Goal: Find specific page/section: Find specific page/section

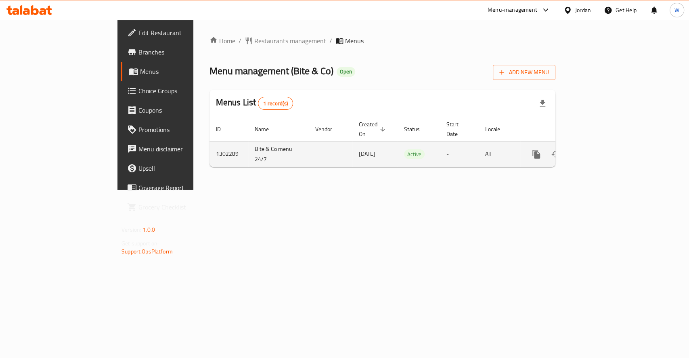
click at [600, 149] on icon "enhanced table" at bounding box center [595, 154] width 10 height 10
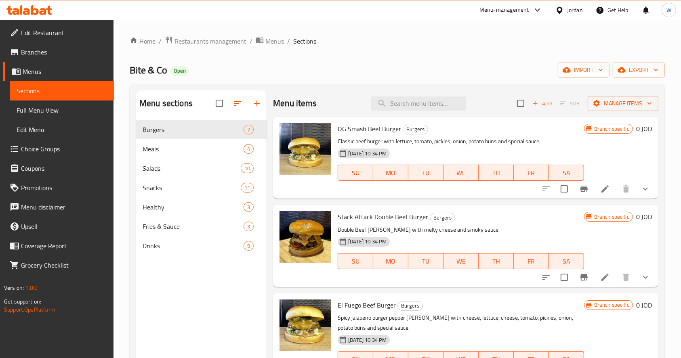
click at [197, 309] on div "Menu sections Burgers 7 Meals 4 Salads 10 Snacks 11 Healthy 3 Fries & Sauce 3 D…" at bounding box center [201, 269] width 130 height 358
click at [192, 148] on span "Meals" at bounding box center [182, 149] width 78 height 10
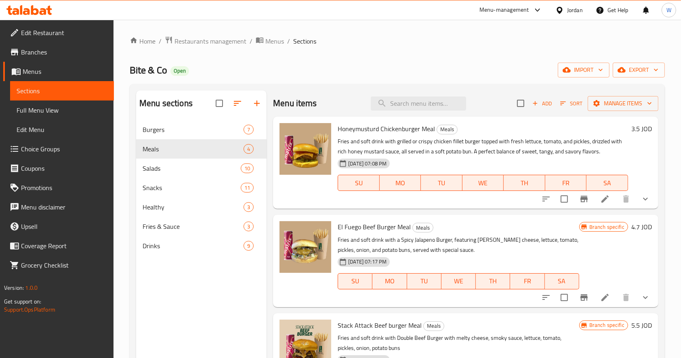
click at [401, 74] on div "Bite & Co Open import export" at bounding box center [397, 70] width 535 height 15
click at [414, 37] on ol "Home / Restaurants management / Menus / Sections" at bounding box center [397, 41] width 535 height 11
click at [48, 335] on div "Edit Restaurant Branches Menus Sections Full Menu View Edit Menu Choice Groups …" at bounding box center [57, 199] width 114 height 358
click at [192, 131] on span "Burgers" at bounding box center [182, 130] width 78 height 10
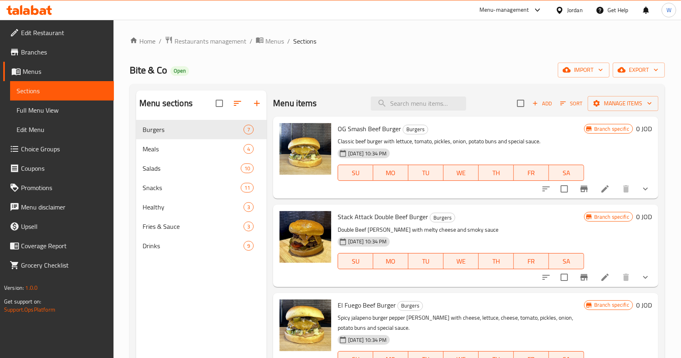
click at [37, 51] on span "Branches" at bounding box center [64, 52] width 86 height 10
